Goal: Transaction & Acquisition: Purchase product/service

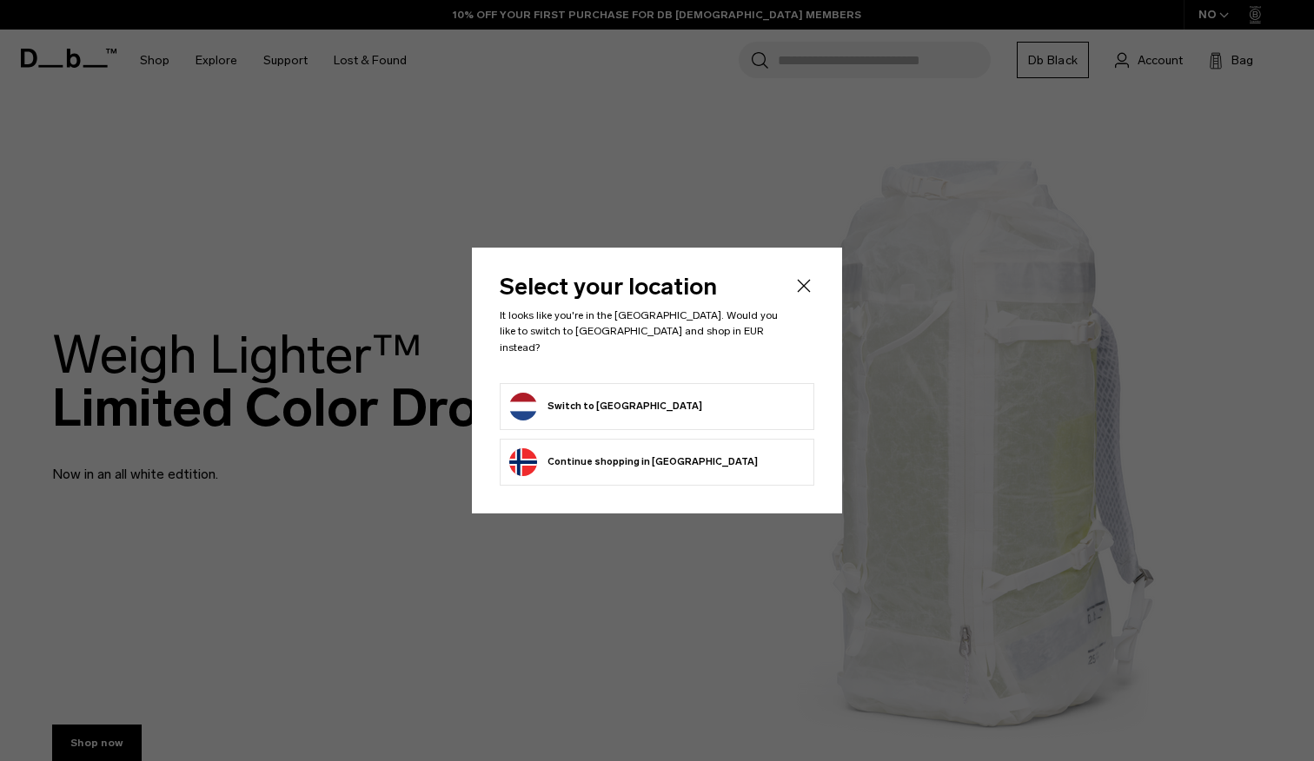
click at [610, 400] on button "Switch to Netherlands" at bounding box center [605, 407] width 193 height 28
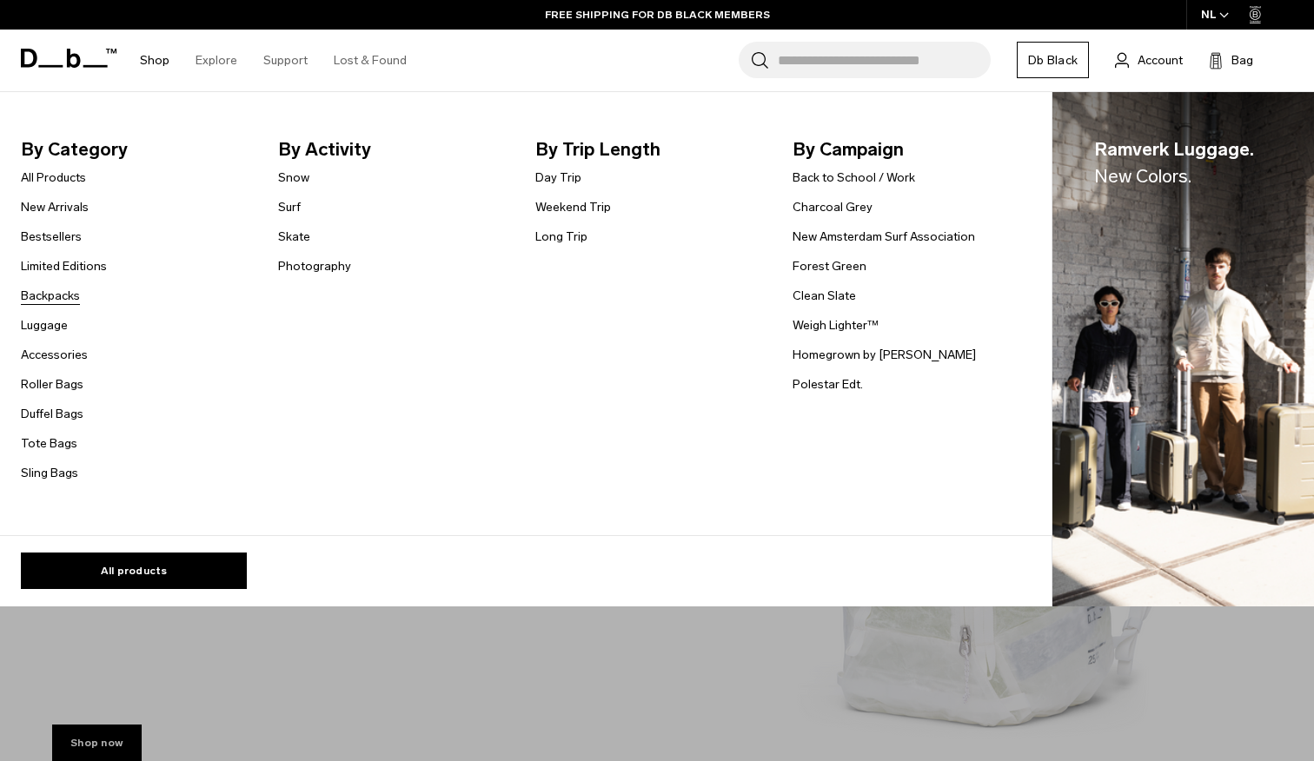
click at [49, 295] on link "Backpacks" at bounding box center [50, 296] width 59 height 18
